Goal: Task Accomplishment & Management: Use online tool/utility

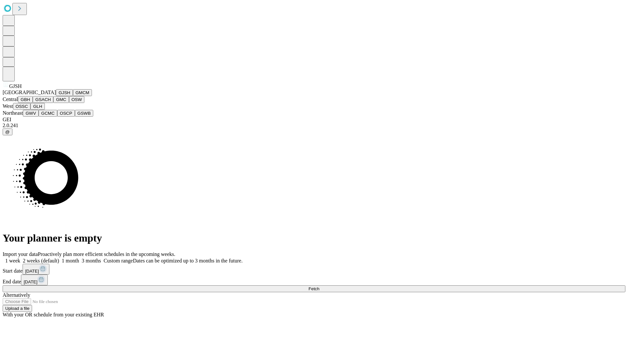
click at [56, 96] on button "GJSH" at bounding box center [64, 92] width 17 height 7
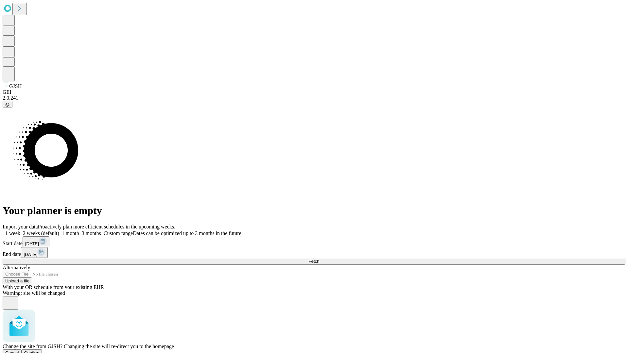
click at [40, 351] on span "Confirm" at bounding box center [31, 353] width 15 height 5
click at [59, 231] on label "2 weeks (default)" at bounding box center [39, 234] width 39 height 6
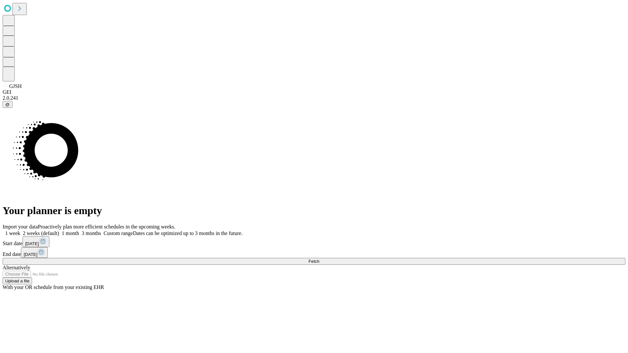
click at [319, 259] on span "Fetch" at bounding box center [314, 261] width 11 height 5
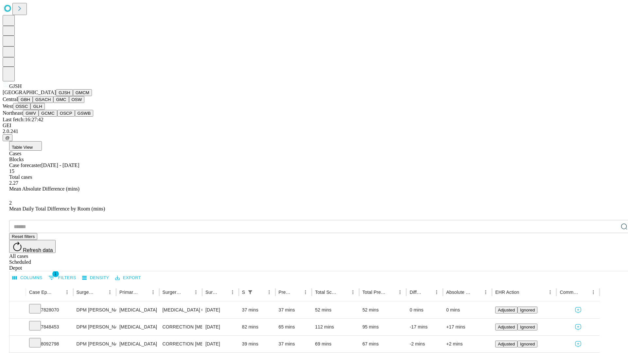
click at [73, 96] on button "GMCM" at bounding box center [82, 92] width 19 height 7
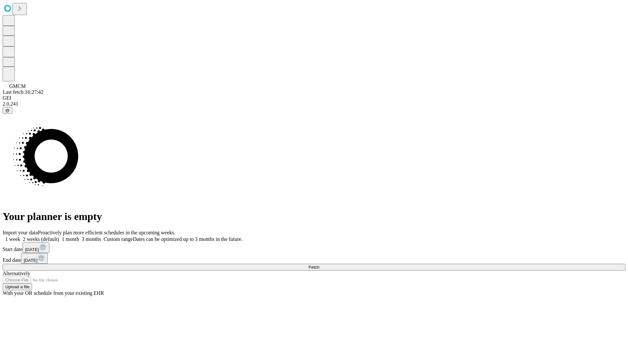
click at [59, 237] on label "2 weeks (default)" at bounding box center [39, 240] width 39 height 6
click at [319, 265] on span "Fetch" at bounding box center [314, 267] width 11 height 5
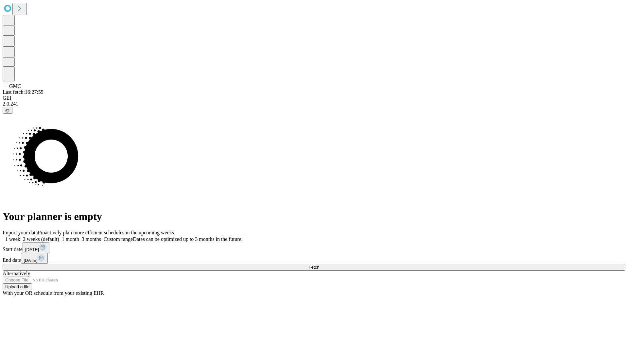
click at [59, 237] on label "2 weeks (default)" at bounding box center [39, 240] width 39 height 6
click at [319, 265] on span "Fetch" at bounding box center [314, 267] width 11 height 5
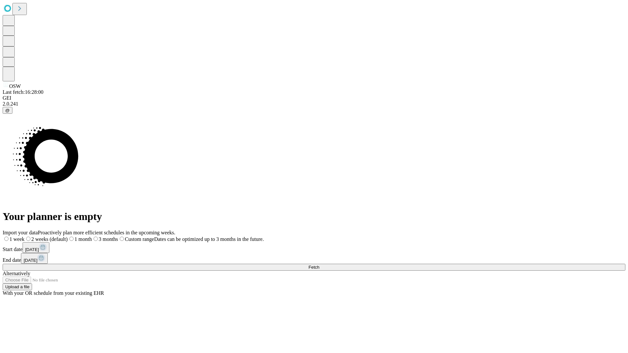
click at [68, 237] on label "2 weeks (default)" at bounding box center [46, 240] width 43 height 6
click at [319, 265] on span "Fetch" at bounding box center [314, 267] width 11 height 5
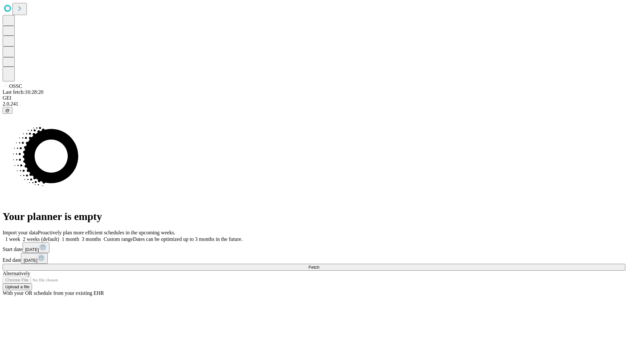
click at [59, 237] on label "2 weeks (default)" at bounding box center [39, 240] width 39 height 6
click at [319, 265] on span "Fetch" at bounding box center [314, 267] width 11 height 5
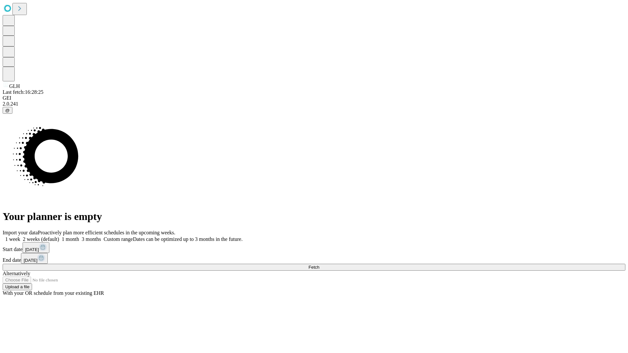
click at [59, 237] on label "2 weeks (default)" at bounding box center [39, 240] width 39 height 6
click at [319, 265] on span "Fetch" at bounding box center [314, 267] width 11 height 5
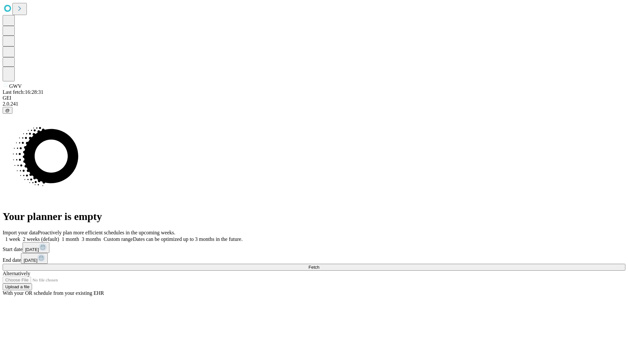
click at [59, 237] on label "2 weeks (default)" at bounding box center [39, 240] width 39 height 6
click at [319, 265] on span "Fetch" at bounding box center [314, 267] width 11 height 5
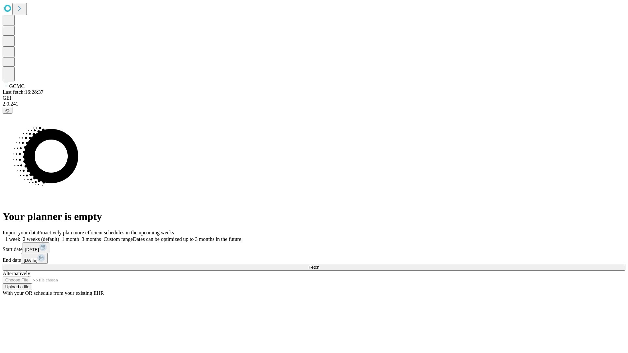
click at [59, 237] on label "2 weeks (default)" at bounding box center [39, 240] width 39 height 6
click at [319, 265] on span "Fetch" at bounding box center [314, 267] width 11 height 5
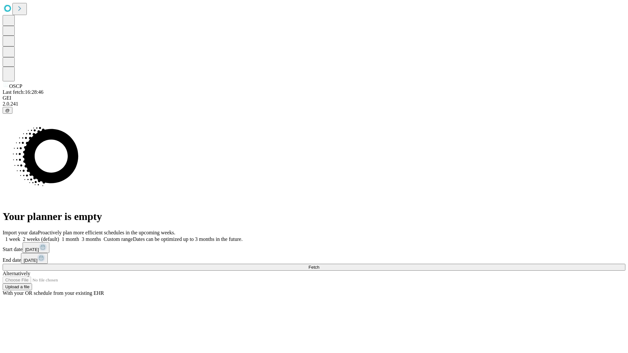
click at [319, 265] on span "Fetch" at bounding box center [314, 267] width 11 height 5
